Goal: Information Seeking & Learning: Find specific fact

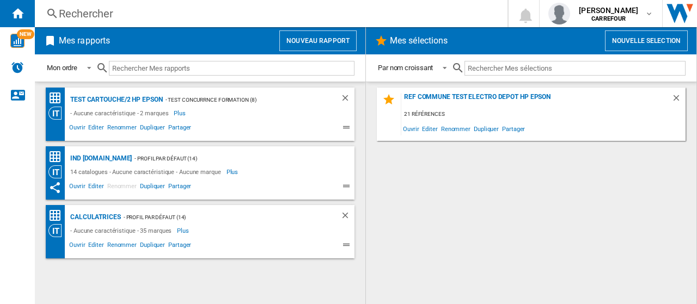
click at [121, 13] on div "Rechercher" at bounding box center [269, 13] width 420 height 15
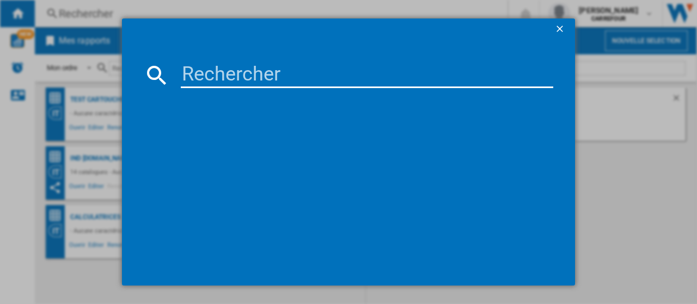
click at [286, 77] on input at bounding box center [367, 75] width 373 height 26
paste input "3121040086391"
type input "3121040086391"
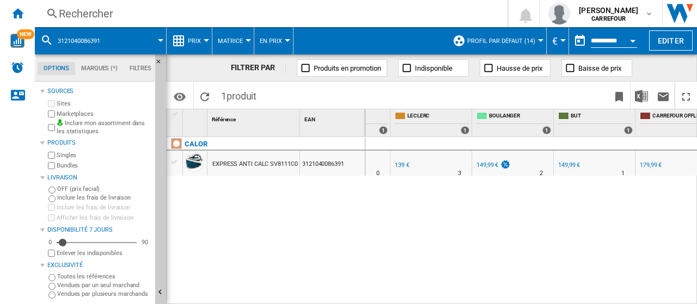
scroll to position [0, 294]
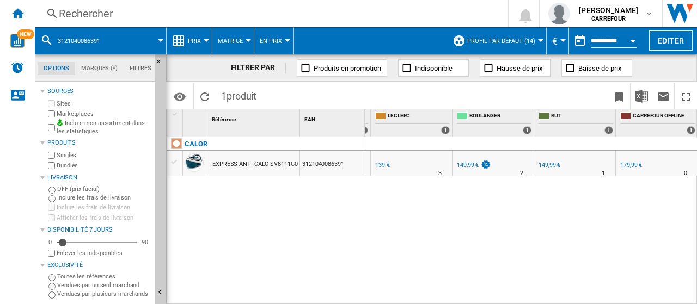
click at [204, 13] on div "Rechercher" at bounding box center [269, 13] width 420 height 15
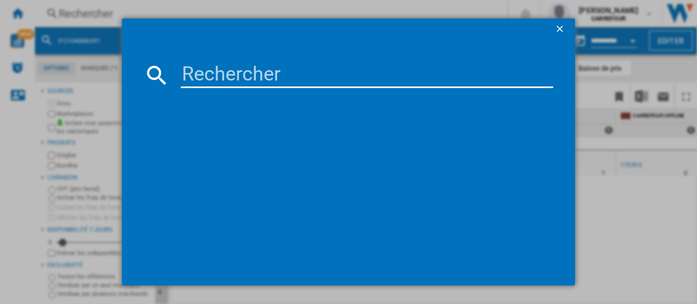
type input "8720389029493"
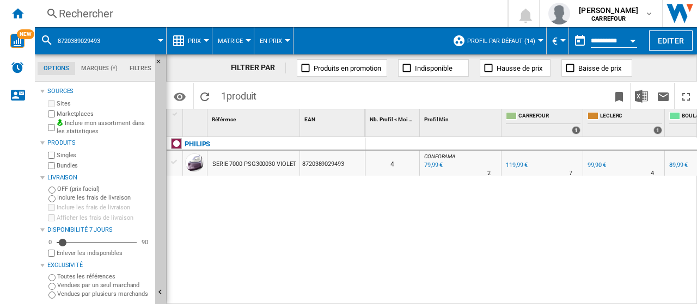
click at [142, 12] on div "Rechercher" at bounding box center [269, 13] width 420 height 15
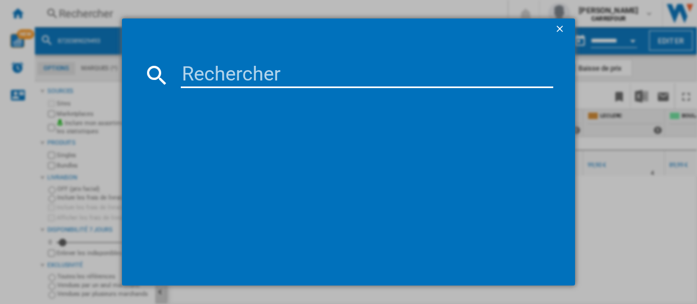
type input "8710103985570"
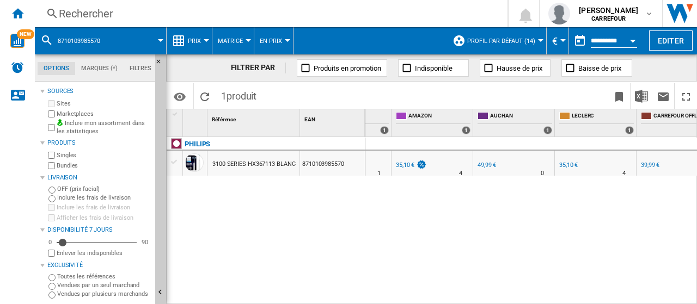
scroll to position [0, 274]
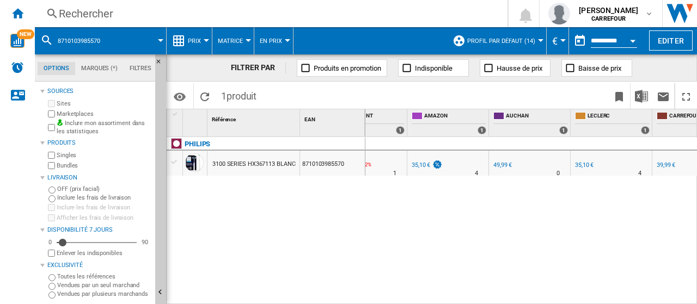
click at [581, 160] on div "35,10 €" at bounding box center [584, 165] width 20 height 11
click at [145, 11] on div "Rechercher" at bounding box center [269, 13] width 420 height 15
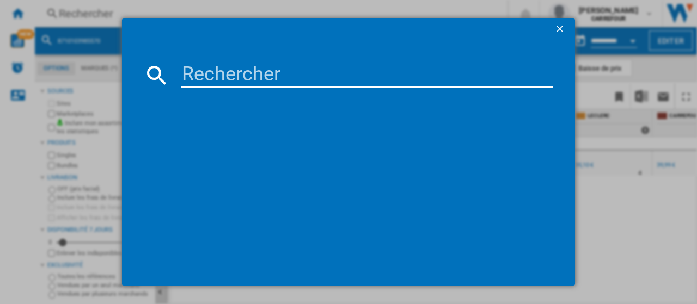
type input "4008496881864"
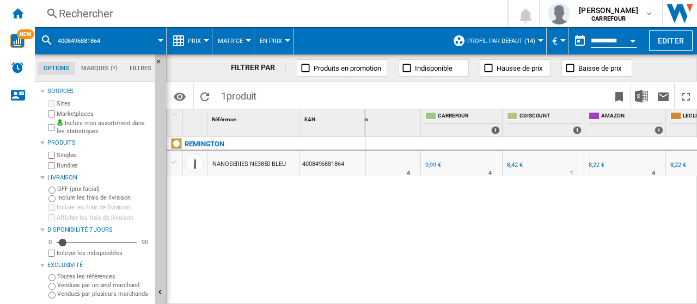
scroll to position [0, 80]
click at [111, 14] on div "Rechercher" at bounding box center [269, 13] width 420 height 15
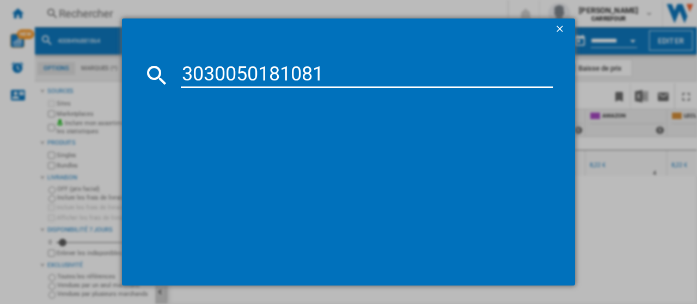
type input "3030050181081"
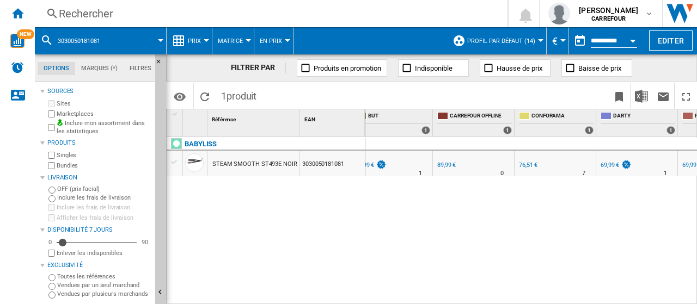
scroll to position [0, 457]
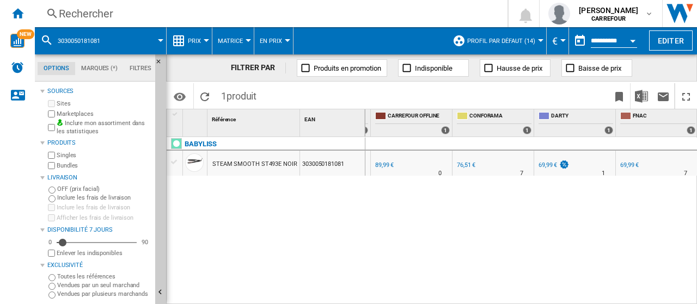
click at [175, 19] on div "Rechercher" at bounding box center [269, 13] width 420 height 15
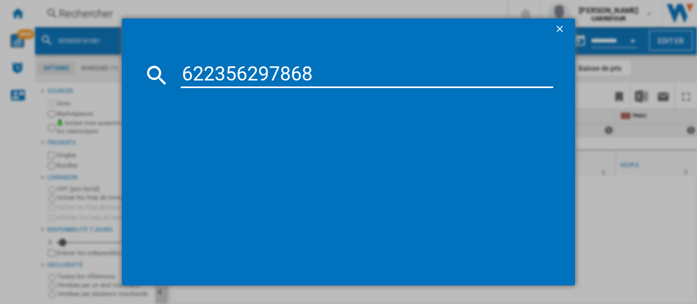
type input "622356297868"
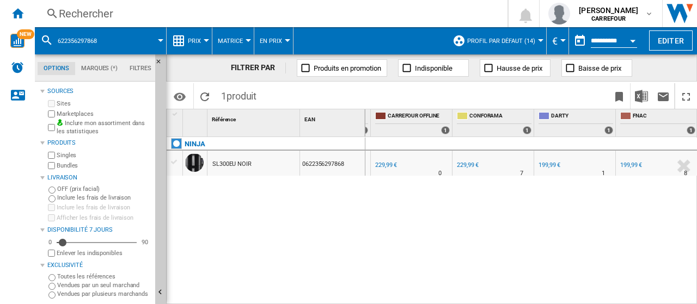
scroll to position [0, 356]
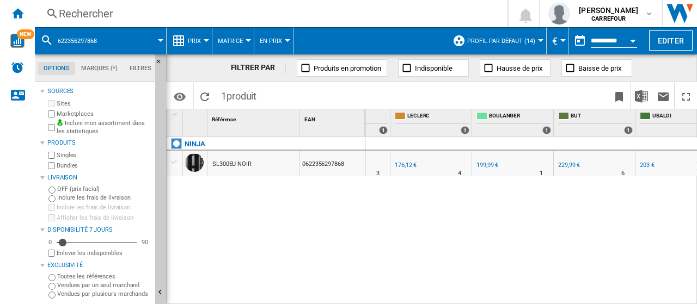
click at [181, 13] on div "Rechercher" at bounding box center [269, 13] width 420 height 15
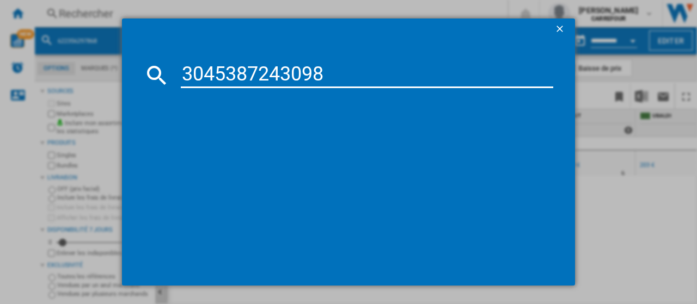
type input "3045387243098"
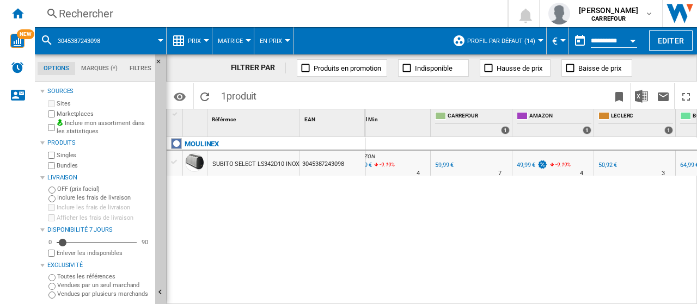
scroll to position [0, 88]
